Goal: Task Accomplishment & Management: Complete application form

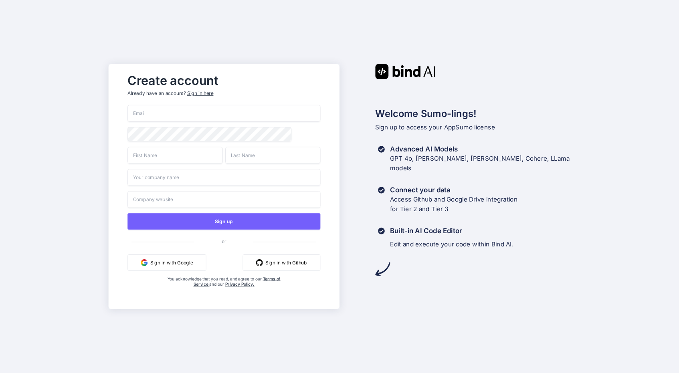
type input "[EMAIL_ADDRESS][DOMAIN_NAME]"
click at [104, 120] on div "Create account Already have an account? Sign in here areknl1985@gmail.com Sign …" at bounding box center [339, 186] width 679 height 373
type input "Arkaiusz"
type input "Wiatr"
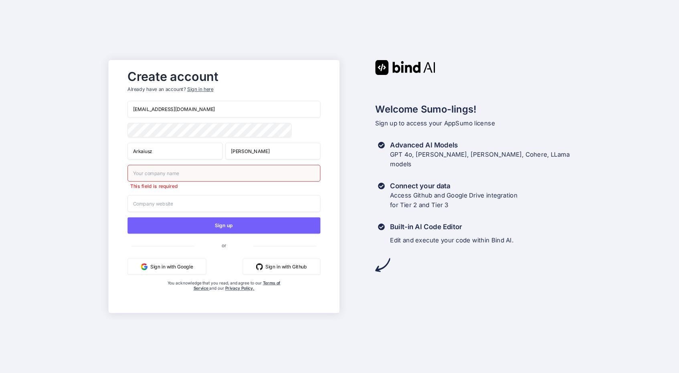
click at [149, 179] on div "This field is required" at bounding box center [224, 177] width 193 height 25
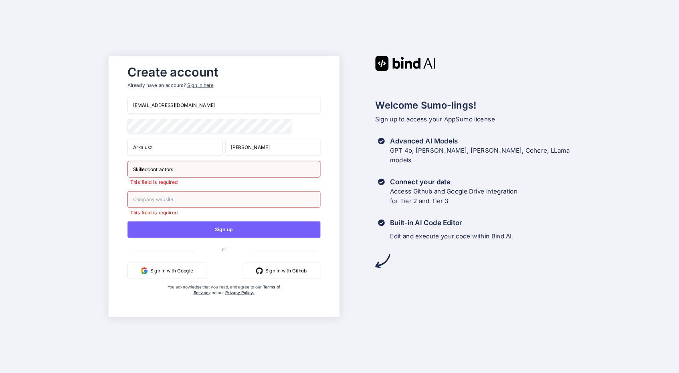
type input "Skilledcontractors"
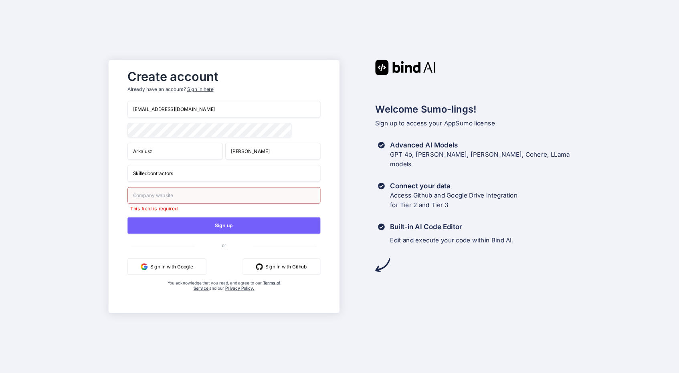
click at [155, 200] on input "text" at bounding box center [224, 195] width 193 height 17
click at [162, 175] on input "Skilledcontractors" at bounding box center [224, 173] width 193 height 17
click at [159, 200] on input "text" at bounding box center [224, 195] width 193 height 17
type input "Amsterdamcleaning.com"
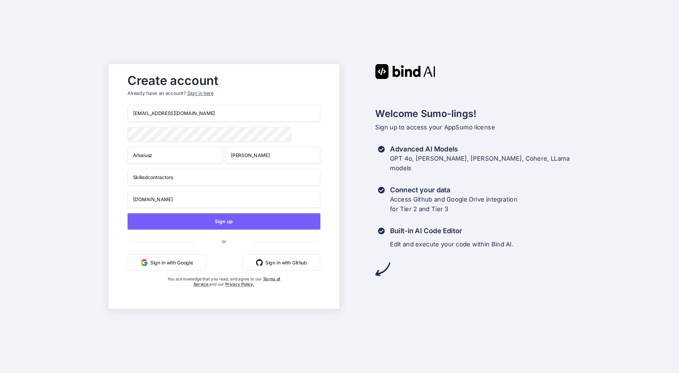
click at [60, 180] on div "Create account Already have an account? Sign in here areknl1985@gmail.com Arkai…" at bounding box center [339, 186] width 679 height 373
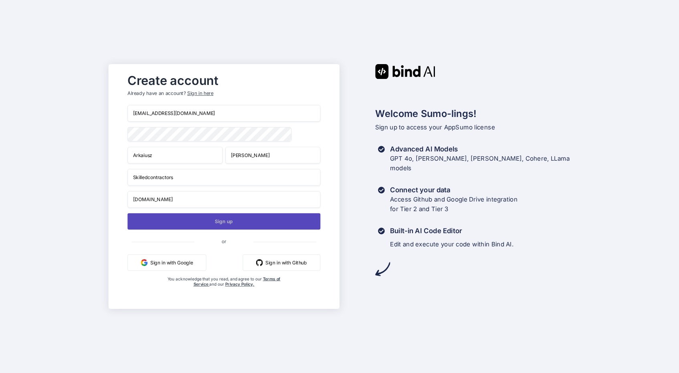
click at [217, 223] on button "Sign up" at bounding box center [224, 221] width 193 height 16
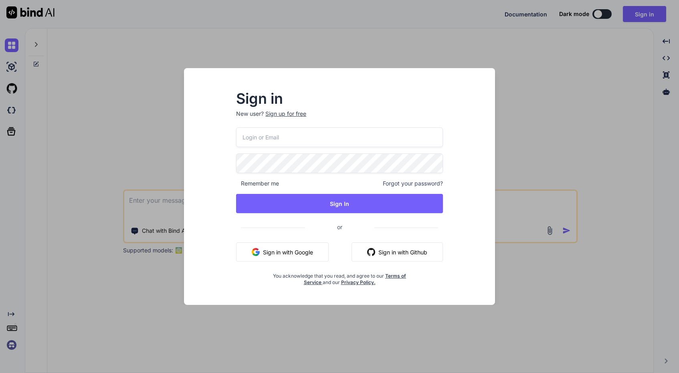
type input "[EMAIL_ADDRESS][DOMAIN_NAME]"
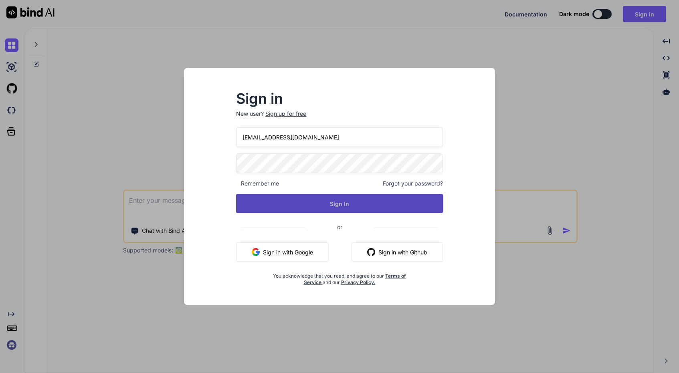
click at [368, 208] on button "Sign In" at bounding box center [339, 203] width 207 height 19
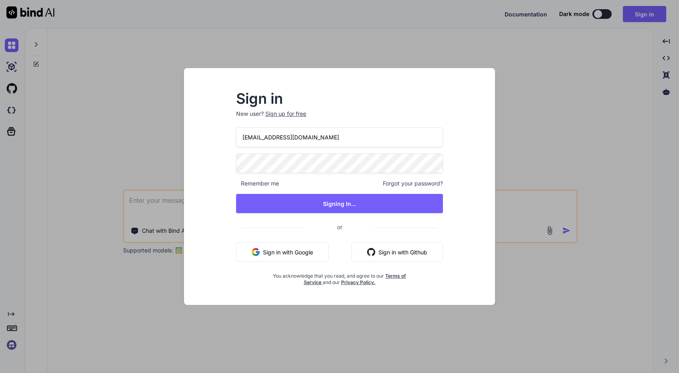
type textarea "x"
click at [606, 116] on div "Sign in New user? Sign up for free areknl1985@gmail.com Remember me Forgot your…" at bounding box center [339, 186] width 679 height 373
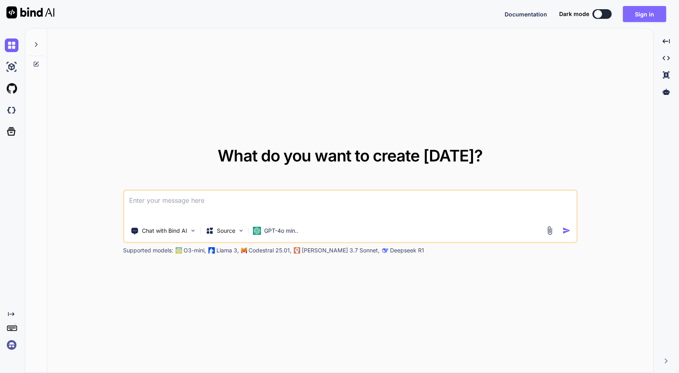
click at [649, 13] on button "Sign in" at bounding box center [644, 14] width 43 height 16
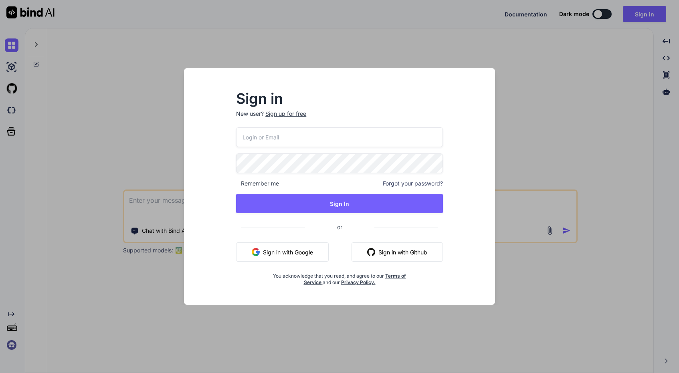
type input "[EMAIL_ADDRESS][DOMAIN_NAME]"
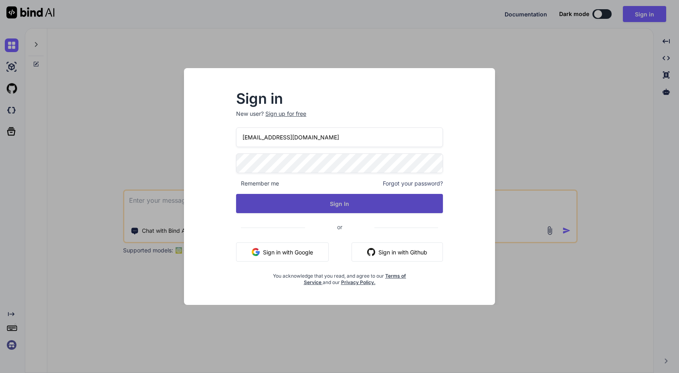
click at [337, 205] on button "Sign In" at bounding box center [339, 203] width 207 height 19
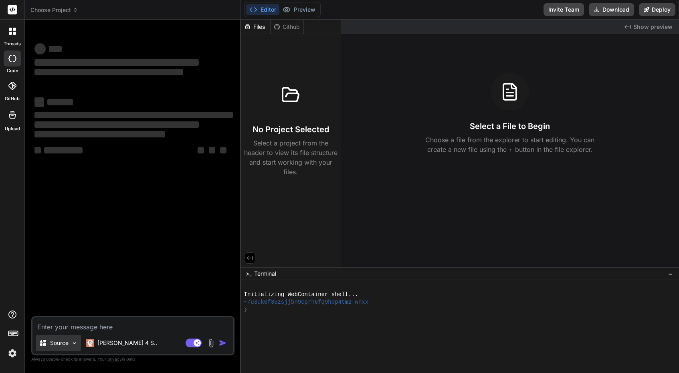
click at [75, 344] on img at bounding box center [74, 343] width 7 height 7
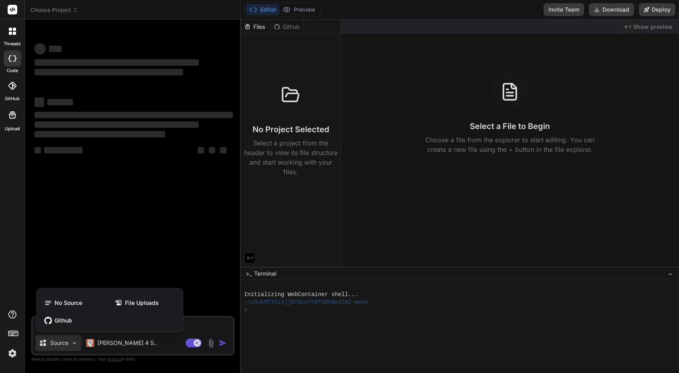
click at [126, 250] on div at bounding box center [339, 186] width 679 height 373
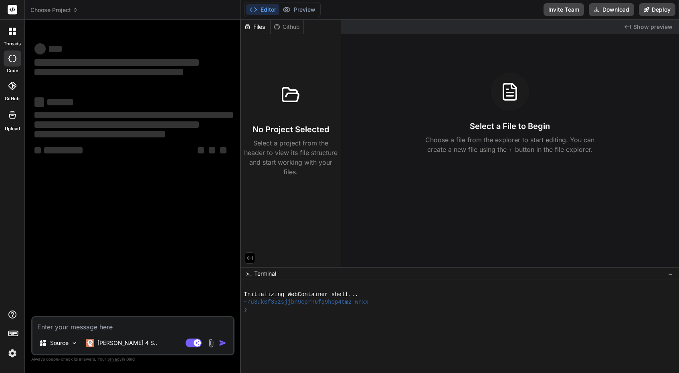
click at [13, 34] on icon at bounding box center [14, 33] width 3 height 3
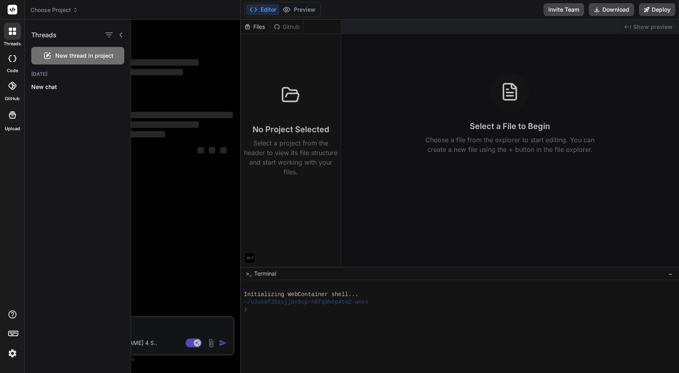
click at [182, 43] on div at bounding box center [405, 197] width 548 height 354
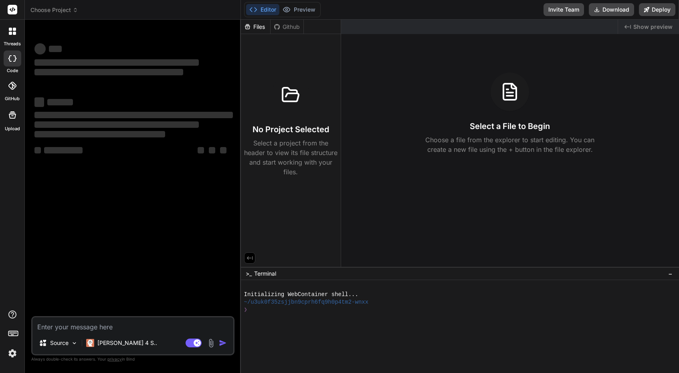
click at [63, 10] on span "Choose Project" at bounding box center [54, 10] width 48 height 8
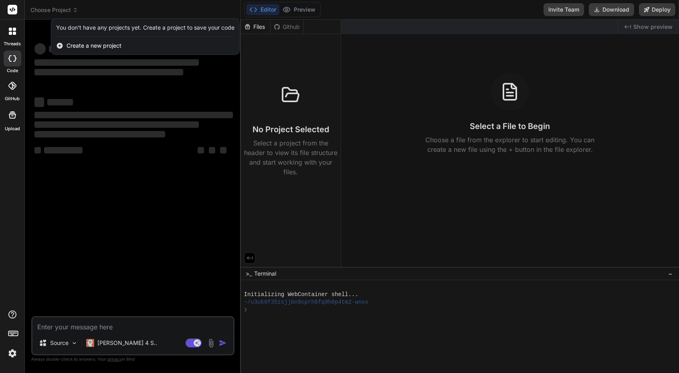
click at [295, 7] on div at bounding box center [339, 186] width 679 height 373
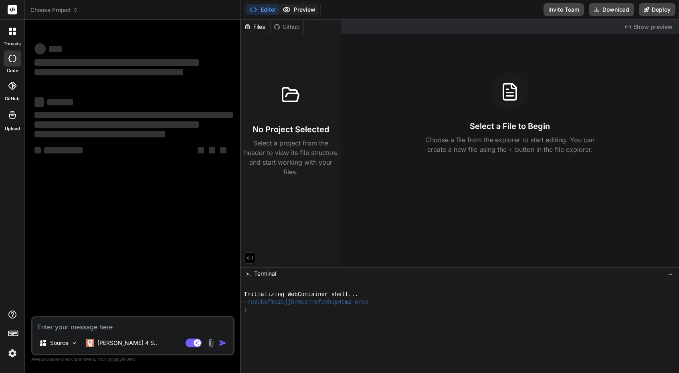
click at [298, 8] on button "Preview" at bounding box center [298, 9] width 39 height 11
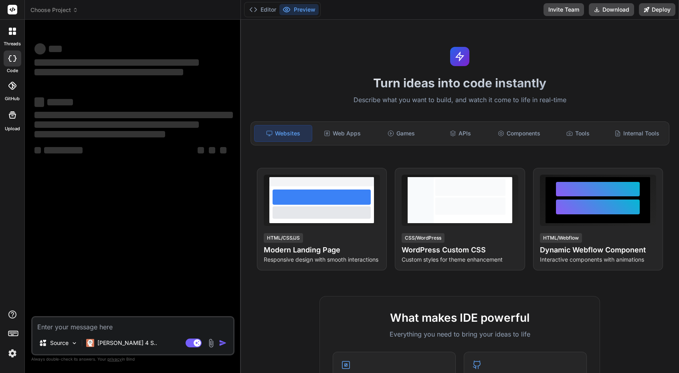
type textarea "x"
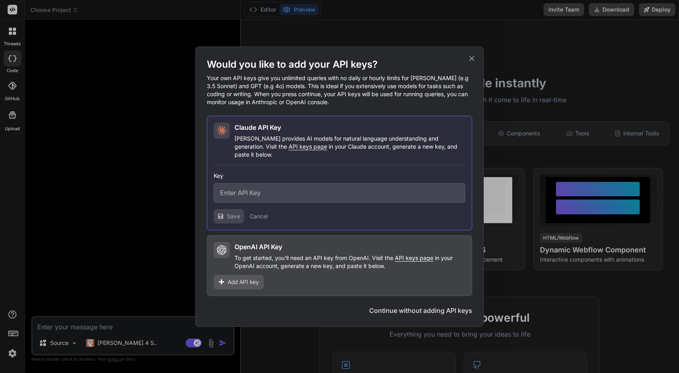
click at [283, 257] on p "To get started, you'll need an API key from OpenAI. Visit the API keys page in …" at bounding box center [350, 262] width 231 height 16
click at [422, 255] on span "API keys page" at bounding box center [414, 258] width 38 height 7
click at [221, 245] on icon at bounding box center [222, 250] width 10 height 10
click at [313, 191] on input "text" at bounding box center [340, 193] width 252 height 20
click at [235, 283] on div "Add API key" at bounding box center [239, 282] width 50 height 14
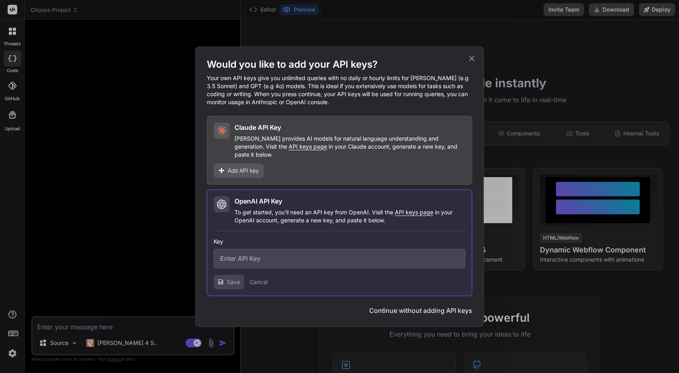
click at [248, 260] on input "text" at bounding box center [340, 259] width 252 height 20
paste input "sk-proj-y_k06IBgAcU5wlSVr5ioDx3HrfyMJi06sU-rFVi12gDFriraQ-URCTKgFtxCqJS9_zeO0vc…"
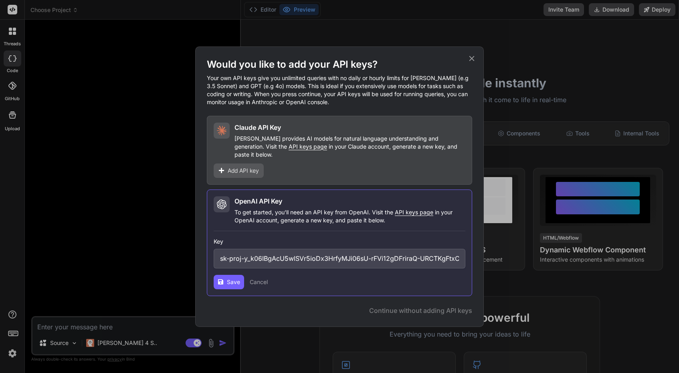
type input "sk-proj-y_k06IBgAcU5wlSVr5ioDx3HrfyMJi06sU-rFVi12gDFriraQ-URCTKgFtxCqJS9_zeO0vc…"
click at [235, 275] on button "Save" at bounding box center [229, 282] width 30 height 14
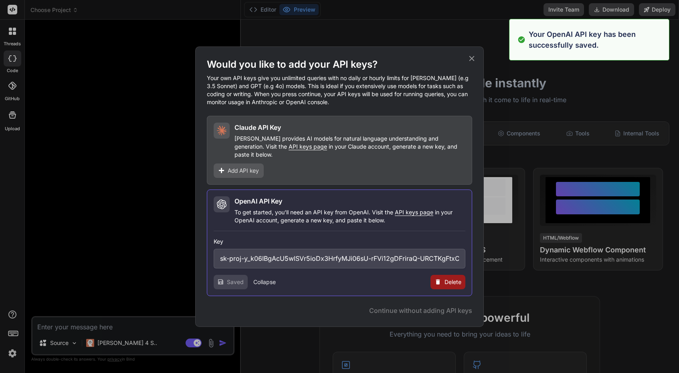
type textarea "x"
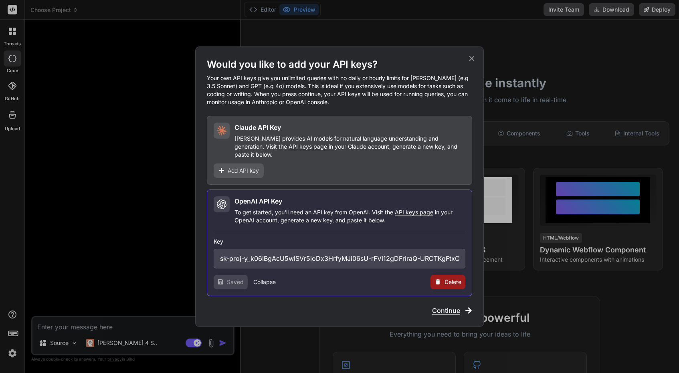
click at [451, 307] on span "Continue" at bounding box center [446, 311] width 28 height 10
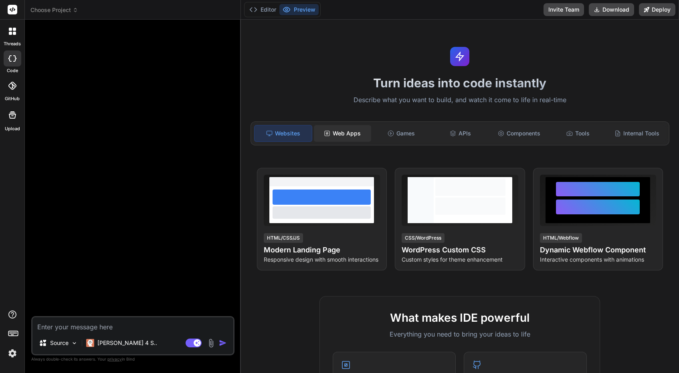
click at [346, 135] on div "Web Apps" at bounding box center [342, 133] width 57 height 17
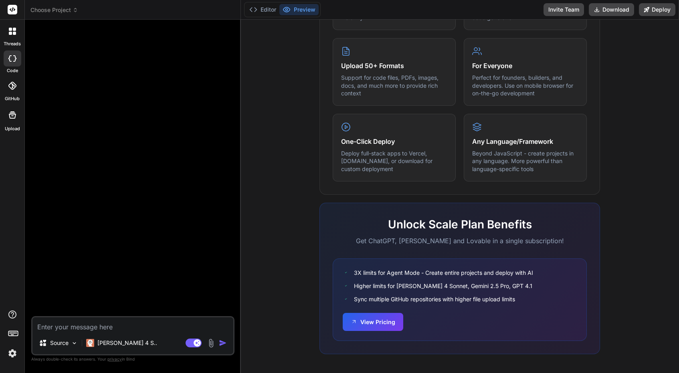
scroll to position [392, 0]
click at [385, 316] on button "View Pricing" at bounding box center [373, 322] width 61 height 18
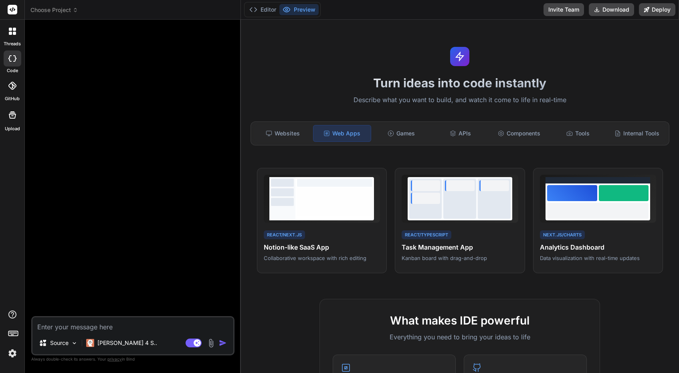
scroll to position [0, 0]
click at [11, 355] on img at bounding box center [13, 354] width 14 height 14
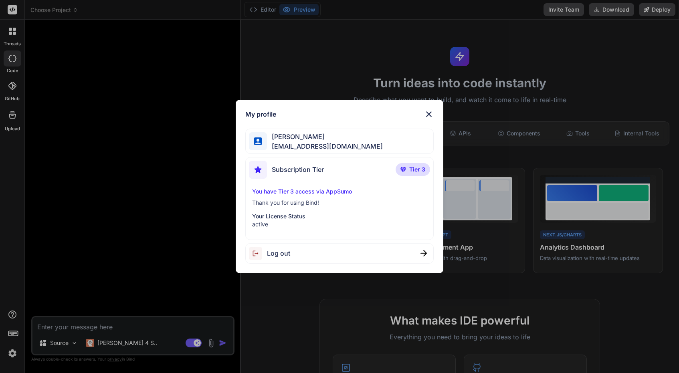
click at [411, 165] on p "Tier 3" at bounding box center [413, 169] width 34 height 13
click at [345, 140] on div "[PERSON_NAME] [EMAIL_ADDRESS][DOMAIN_NAME]" at bounding box center [339, 141] width 188 height 25
click at [423, 170] on span "Tier 3" at bounding box center [417, 170] width 16 height 8
click at [429, 113] on img at bounding box center [429, 114] width 10 height 10
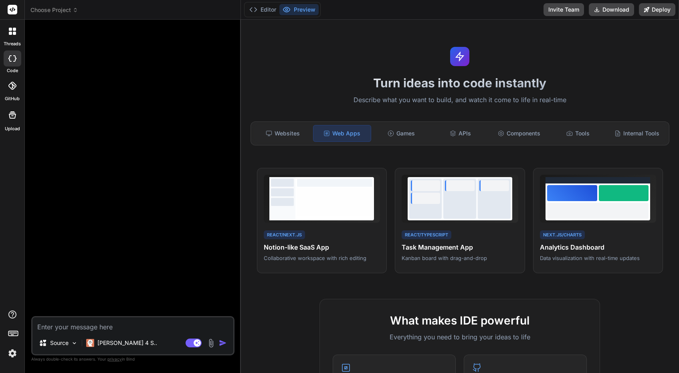
click at [12, 354] on img at bounding box center [13, 354] width 14 height 14
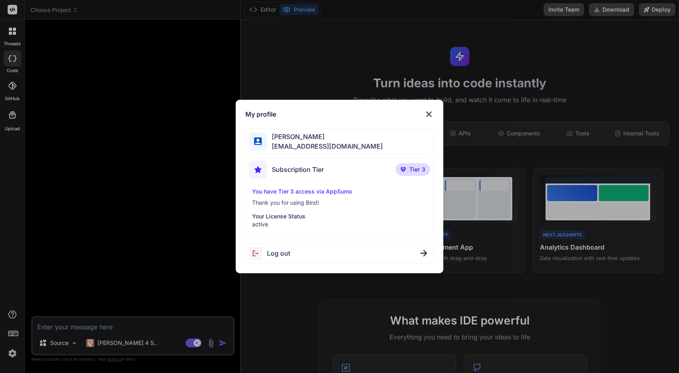
click at [65, 235] on div "My profile [PERSON_NAME] [EMAIL_ADDRESS][DOMAIN_NAME] Subscription Tier Tier 3 …" at bounding box center [339, 186] width 679 height 373
